Goal: Find specific page/section: Find specific page/section

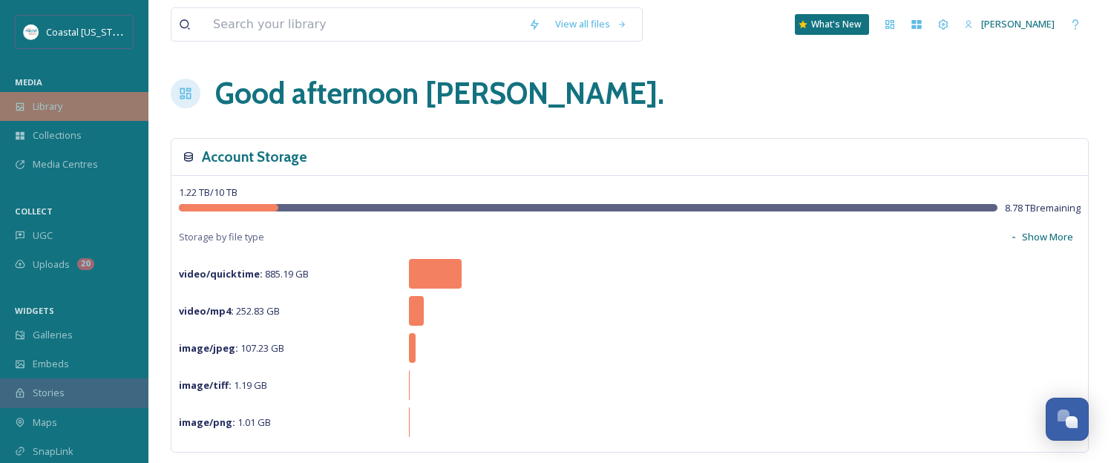
click at [62, 104] on span "Library" at bounding box center [48, 106] width 30 height 14
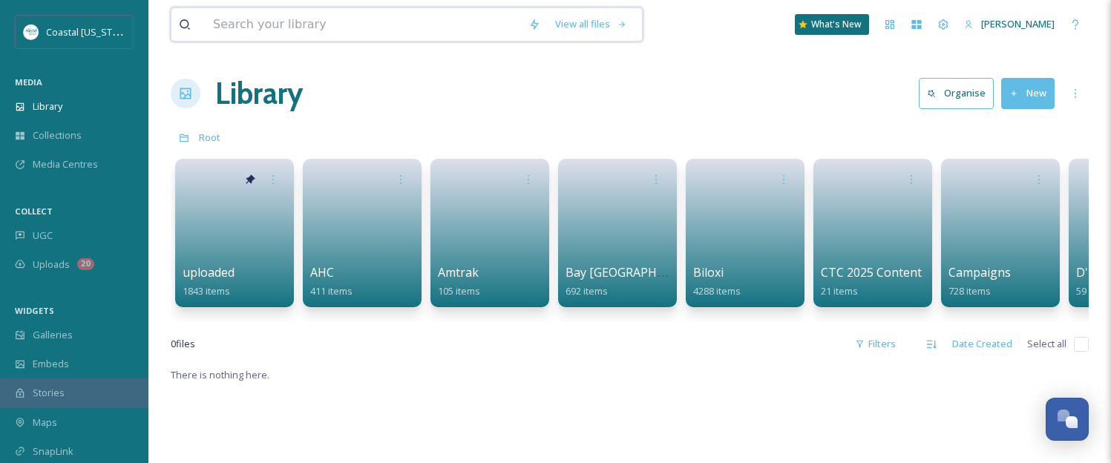
click at [214, 26] on input at bounding box center [363, 24] width 315 height 33
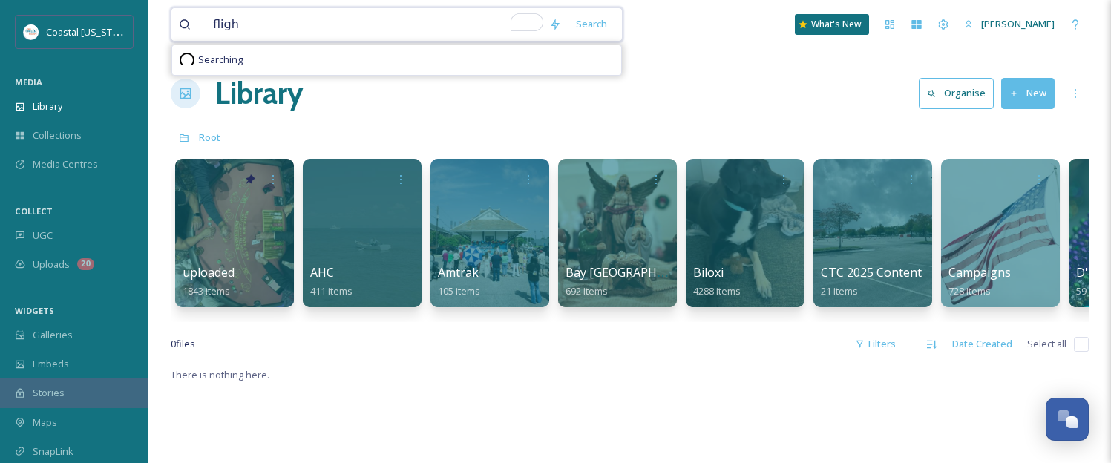
type input "flight"
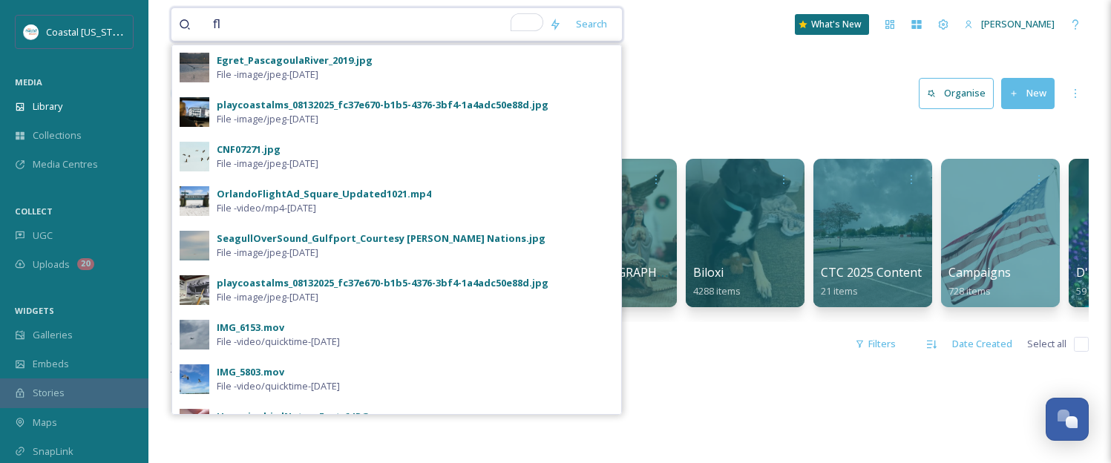
type input "f"
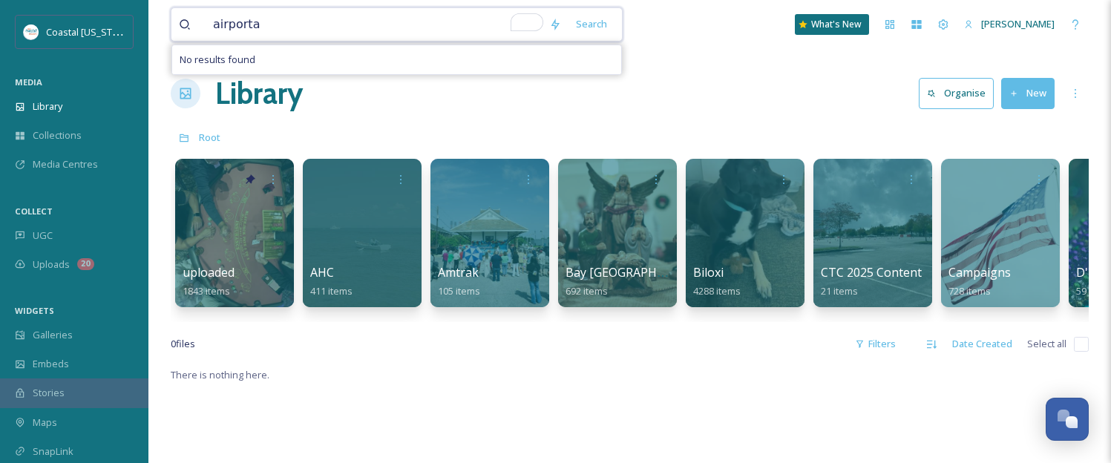
type input "airport"
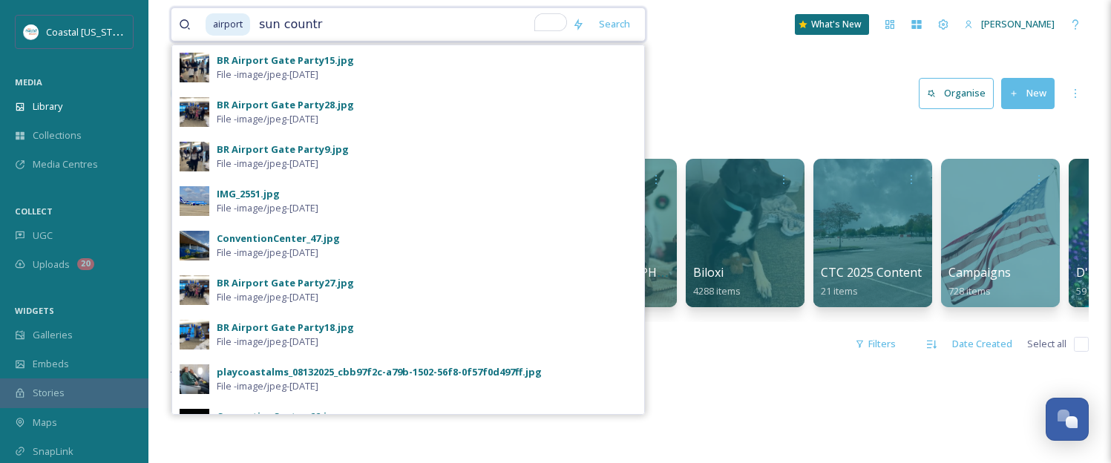
type input "sun country"
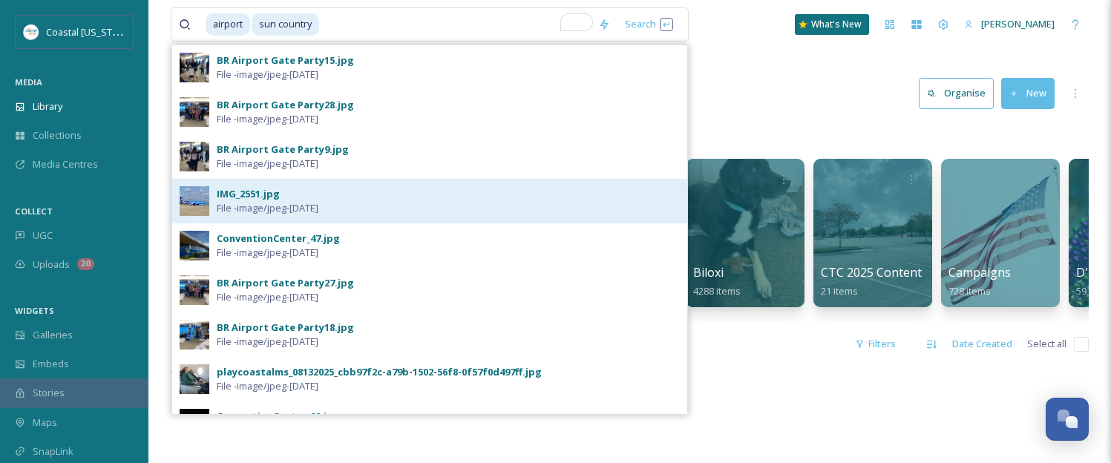
click at [257, 187] on div "IMG_2551.jpg" at bounding box center [248, 194] width 63 height 14
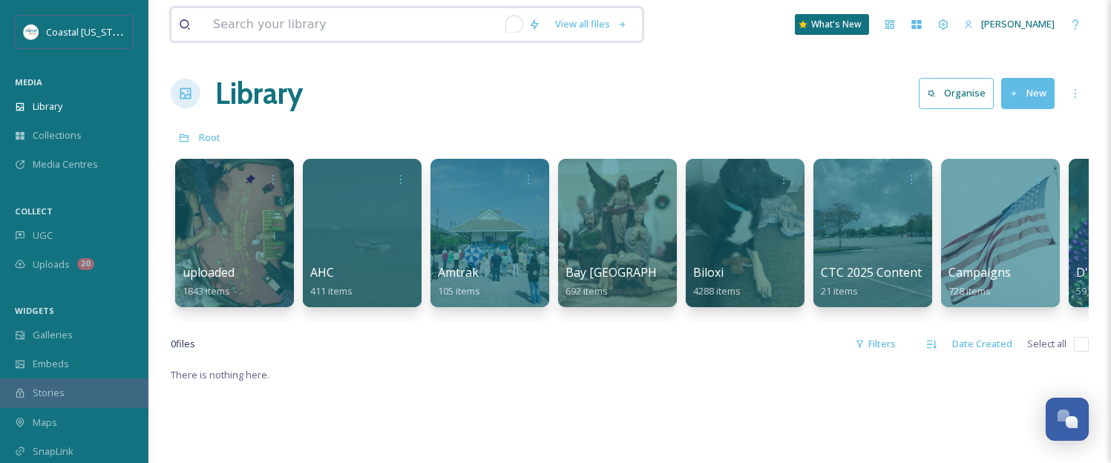
click at [215, 22] on input "To enrich screen reader interactions, please activate Accessibility in Grammarl…" at bounding box center [363, 24] width 315 height 33
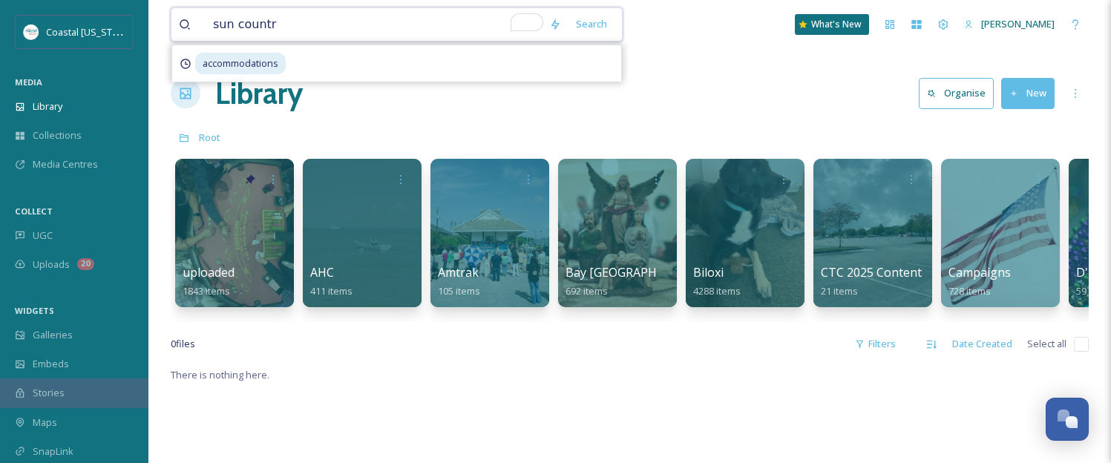
type input "sun country"
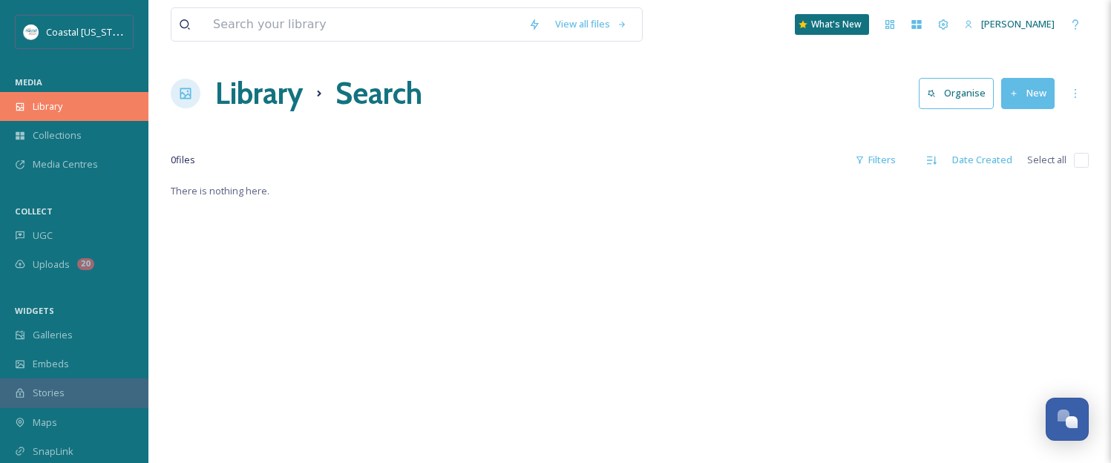
click at [66, 108] on div "Library" at bounding box center [74, 106] width 148 height 29
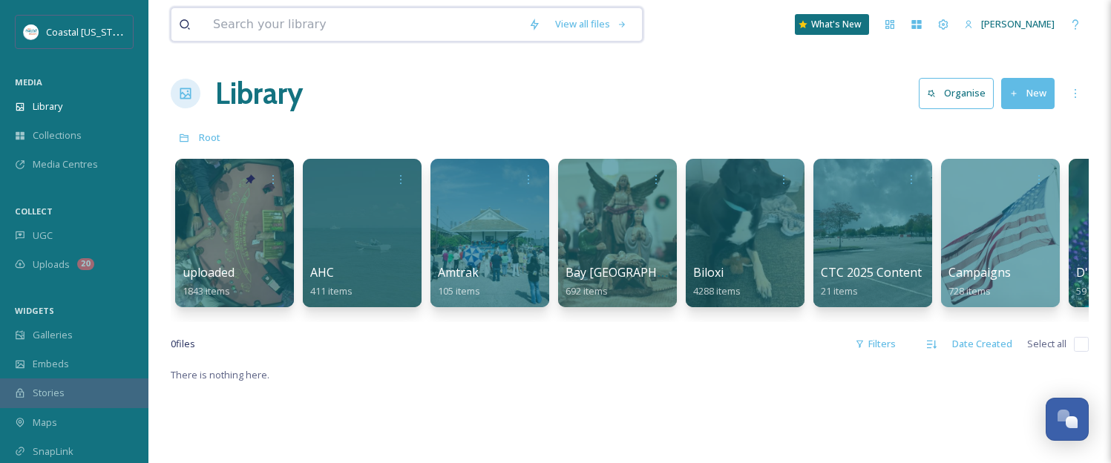
click at [223, 24] on input at bounding box center [363, 24] width 315 height 33
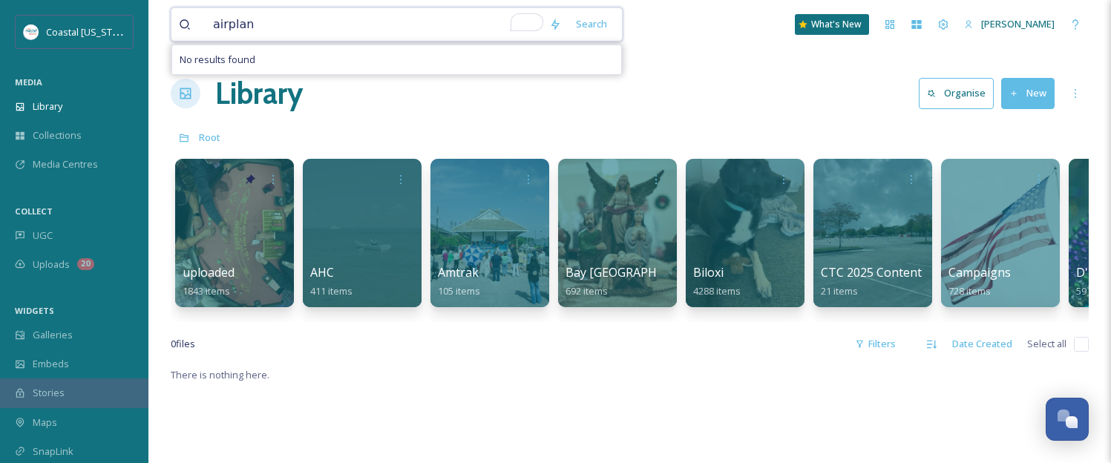
type input "airplane"
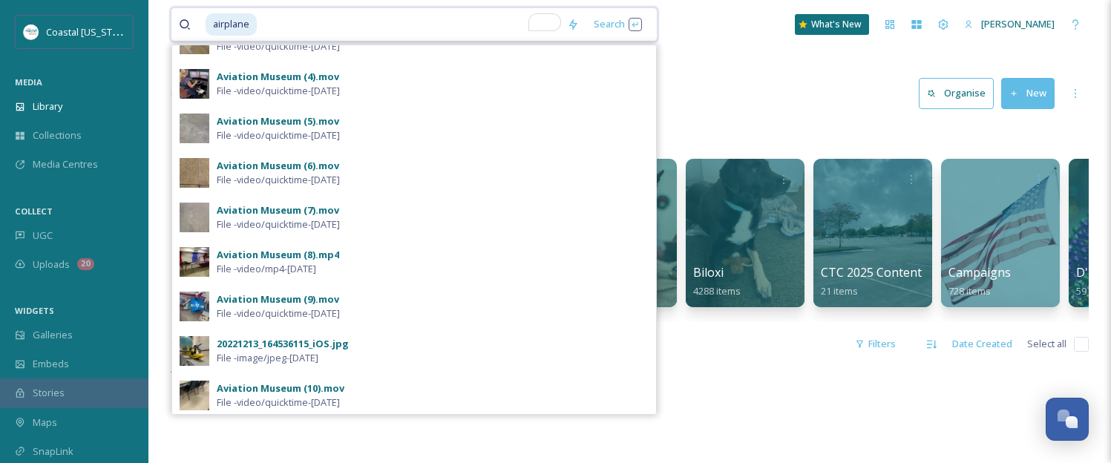
scroll to position [163, 0]
